Goal: Information Seeking & Learning: Learn about a topic

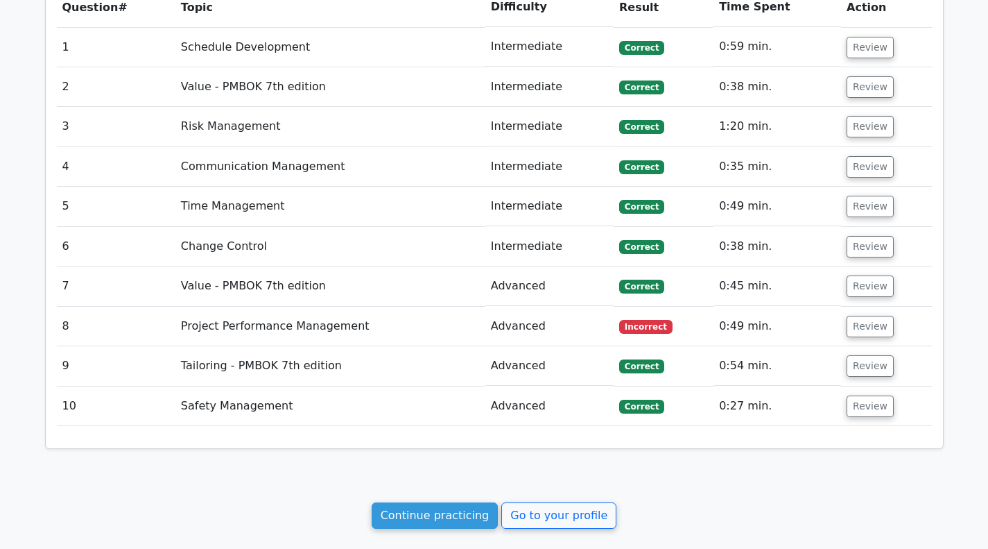
scroll to position [971, 0]
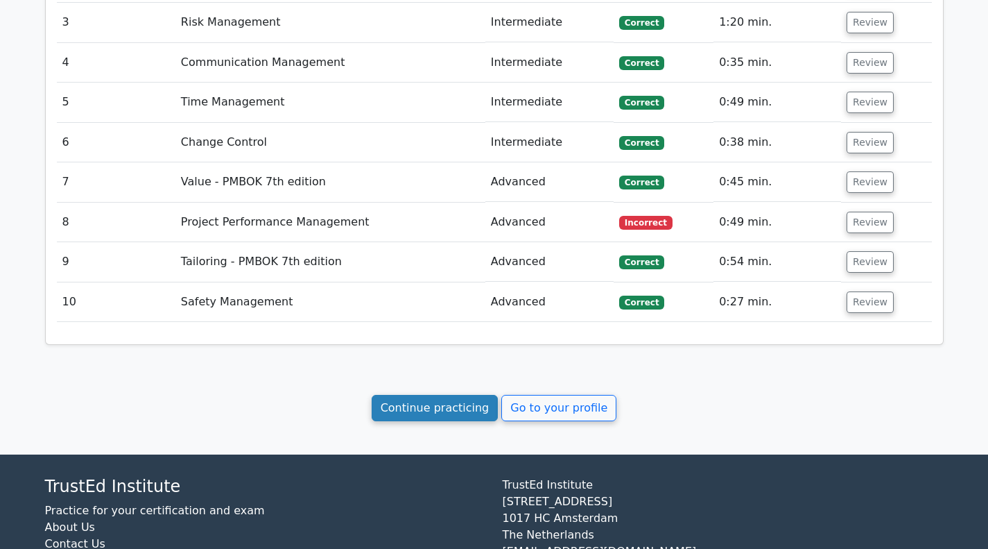
click at [464, 406] on link "Continue practicing" at bounding box center [435, 408] width 127 height 26
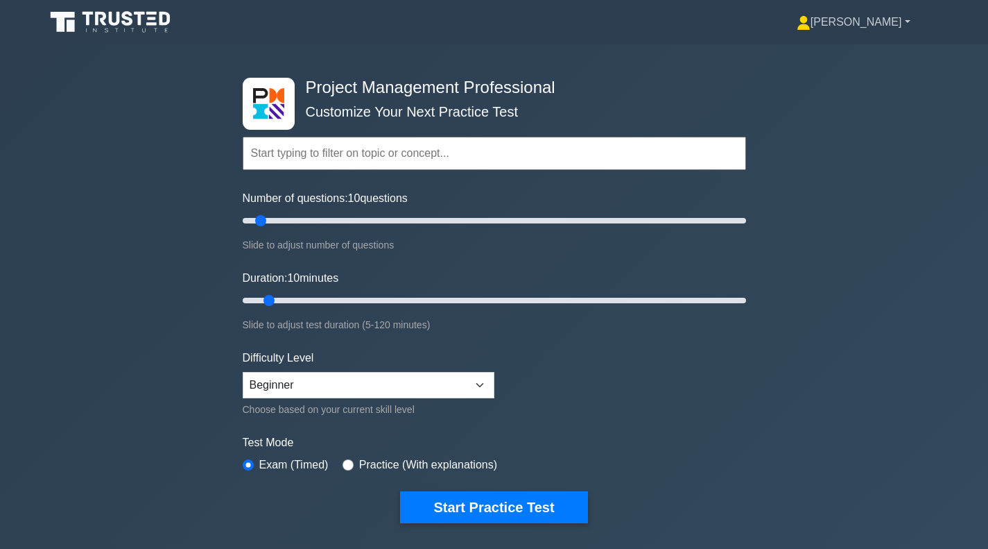
click at [875, 16] on link "[PERSON_NAME]" at bounding box center [854, 22] width 180 height 28
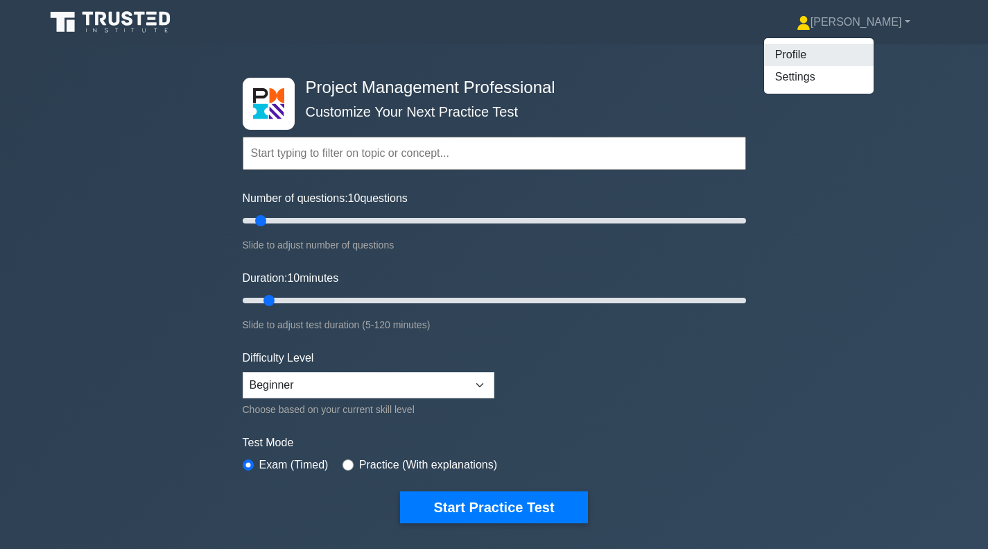
click at [813, 55] on link "Profile" at bounding box center [819, 55] width 110 height 22
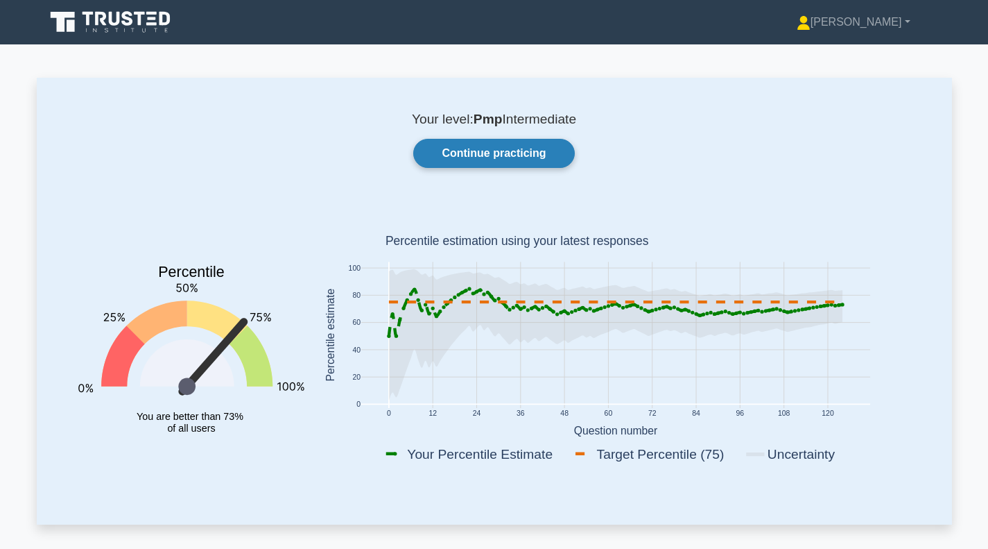
click at [473, 148] on link "Continue practicing" at bounding box center [493, 153] width 161 height 29
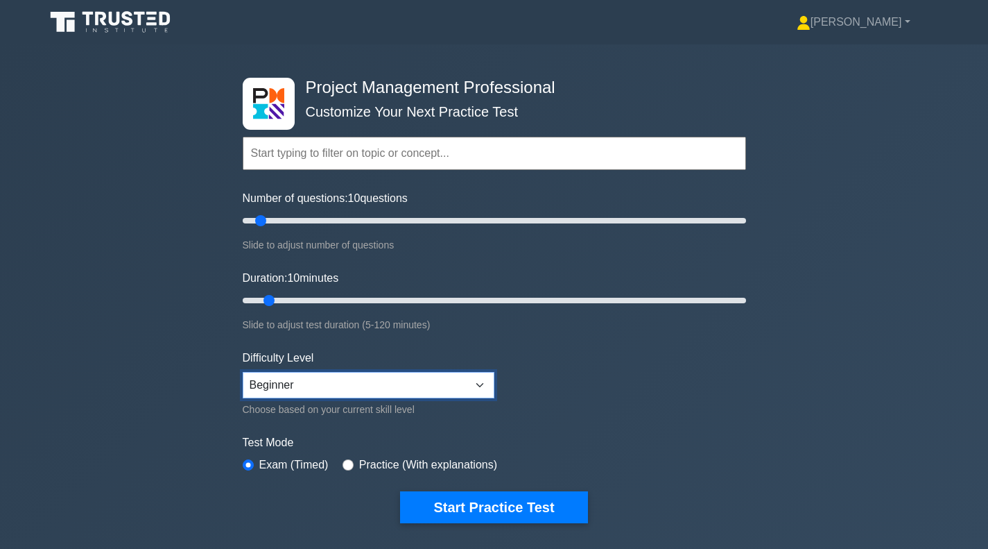
click at [478, 380] on select "Beginner Intermediate Expert" at bounding box center [369, 385] width 252 height 26
